Goal: Task Accomplishment & Management: Manage account settings

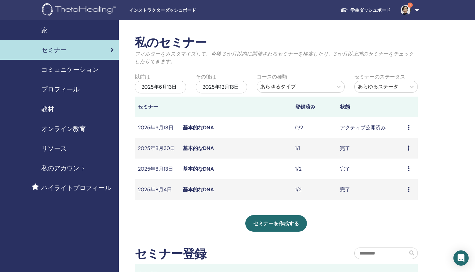
click at [185, 126] on font "基本的なDNA" at bounding box center [198, 127] width 31 height 7
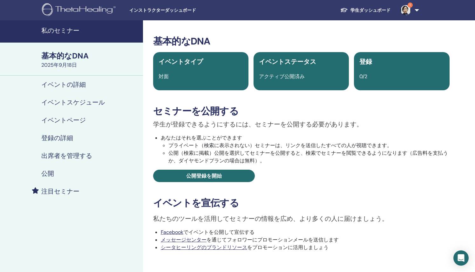
click at [407, 8] on img at bounding box center [406, 10] width 10 height 10
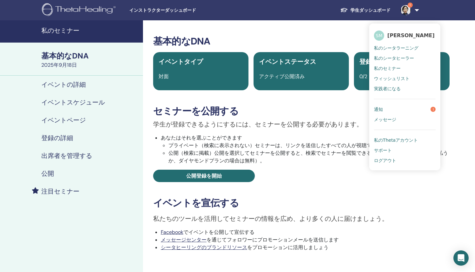
click at [393, 106] on link "通知 1" at bounding box center [405, 109] width 62 height 10
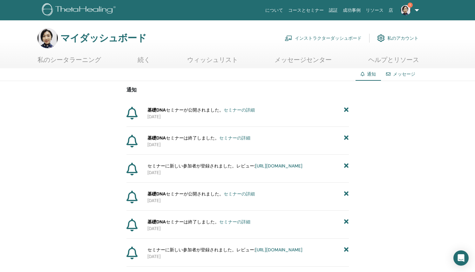
click at [204, 115] on p "[DATE]" at bounding box center [247, 116] width 201 height 7
click at [199, 110] on font "が公開されました。" at bounding box center [204, 110] width 40 height 6
click at [251, 110] on font "セミナーの詳細" at bounding box center [239, 110] width 31 height 6
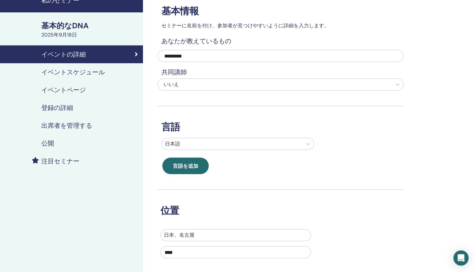
scroll to position [18, 0]
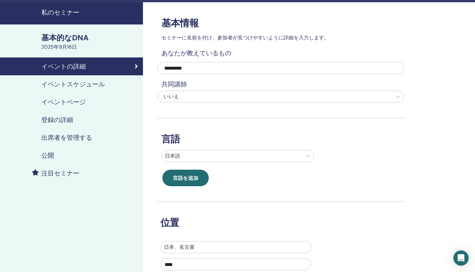
click at [81, 85] on font "イベントスケジュール" at bounding box center [73, 84] width 64 height 8
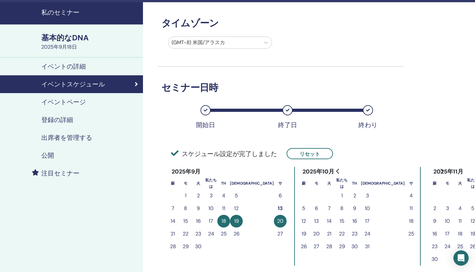
click at [65, 104] on font "イベントページ" at bounding box center [63, 102] width 44 height 8
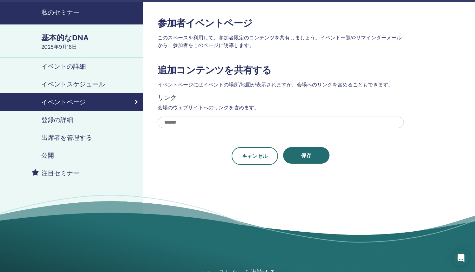
click at [64, 122] on font "登録の詳細" at bounding box center [57, 120] width 32 height 8
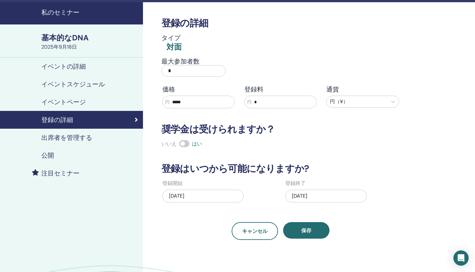
click at [63, 136] on font "出席者を管理する" at bounding box center [66, 137] width 51 height 8
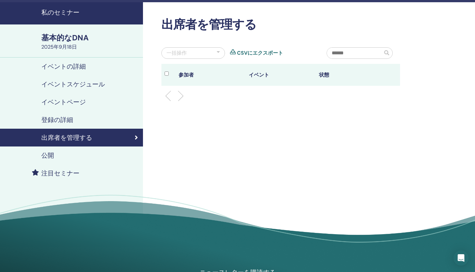
click at [50, 155] on font "公開" at bounding box center [47, 155] width 13 height 8
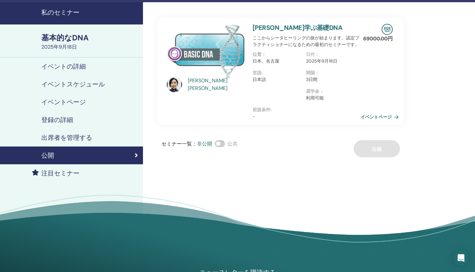
click at [374, 117] on font "イベントページ" at bounding box center [376, 117] width 31 height 6
click at [376, 117] on font "イベントページ" at bounding box center [376, 117] width 31 height 6
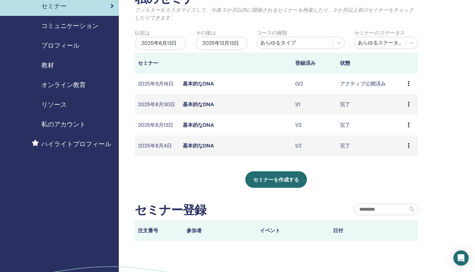
scroll to position [34, 0]
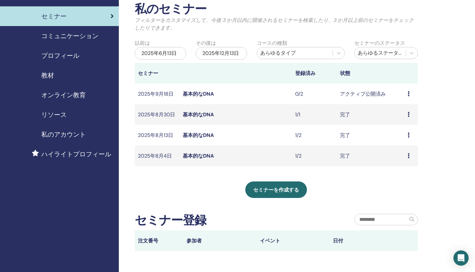
click at [197, 96] on font "基本的なDNA" at bounding box center [198, 94] width 31 height 7
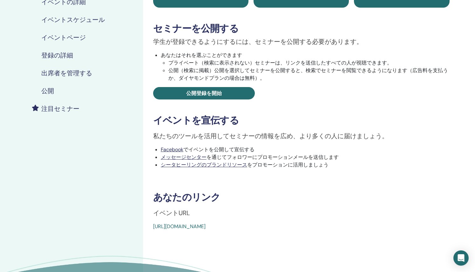
scroll to position [117, 0]
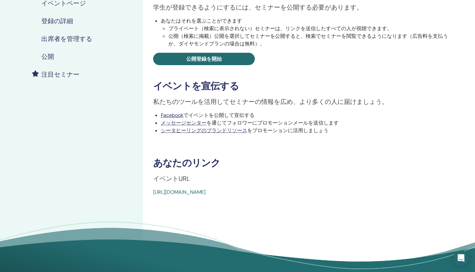
drag, startPoint x: 296, startPoint y: 193, endPoint x: 155, endPoint y: 193, distance: 140.8
click at [152, 190] on div "基本的なDNA イベントタイプ 対面 イベントステータス アクティブ公開済み 登録 0/2 セミナーを公開する 学生が登録できるようにするには、セミナーを公開…" at bounding box center [301, 57] width 309 height 277
copy font "https://www.thetahealing.com/seminar-376630-details.html"
click at [330, 205] on div "基本的なDNA イベントタイプ 対面 イベントステータス アクティブ公開済み 登録 0/2 セミナーを公開する 学生が登録できるようにするには、セミナーを公開…" at bounding box center [301, 94] width 317 height 382
click at [206, 194] on font "https://www.thetahealing.com/seminar-376630-details.html" at bounding box center [179, 192] width 52 height 7
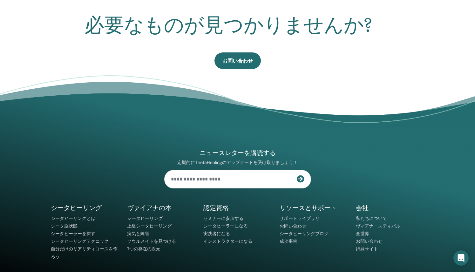
scroll to position [384, 0]
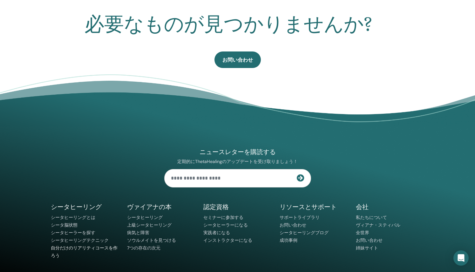
click at [82, 250] on font "自分だけのリアリティコースを作ろう" at bounding box center [84, 251] width 67 height 13
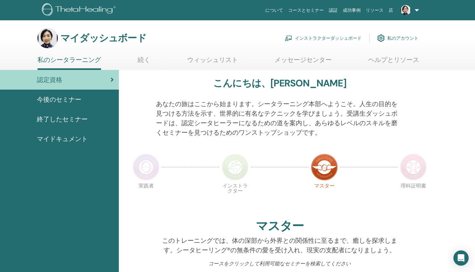
click at [400, 38] on font "私のアカウント" at bounding box center [402, 39] width 31 height 6
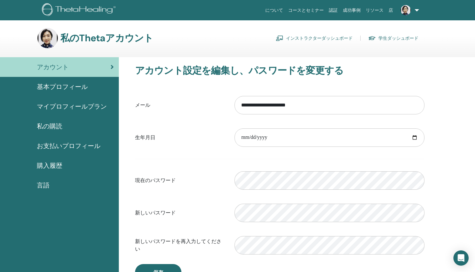
click at [78, 107] on font "マイプロフィールプラン" at bounding box center [72, 106] width 70 height 8
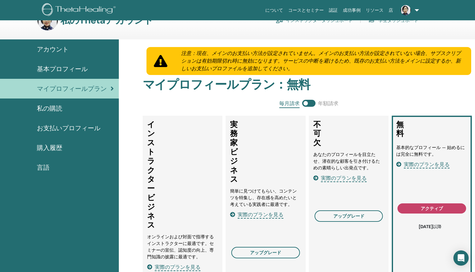
scroll to position [17, 0]
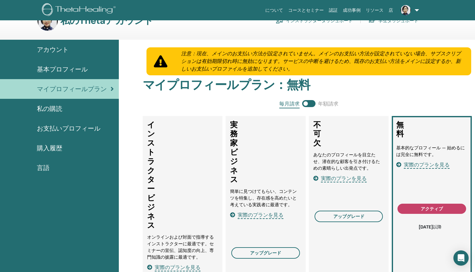
click at [331, 179] on font "実際のプランを見る" at bounding box center [344, 178] width 46 height 7
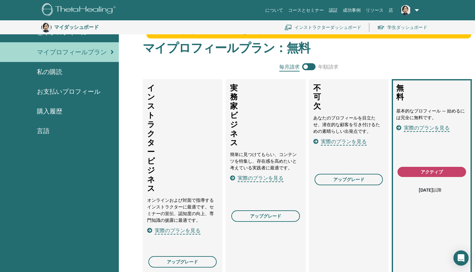
scroll to position [73, 0]
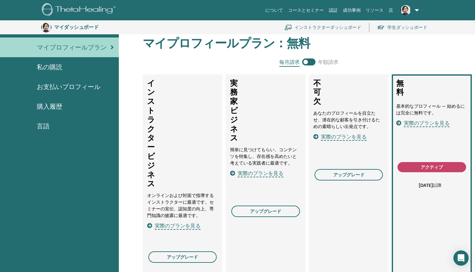
click at [263, 173] on font "実際のプランを見る" at bounding box center [261, 173] width 46 height 7
click at [343, 138] on font "実際のプランを見る" at bounding box center [344, 136] width 46 height 7
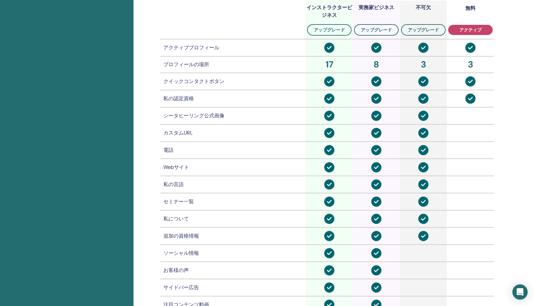
scroll to position [389, 0]
